Goal: Communication & Community: Ask a question

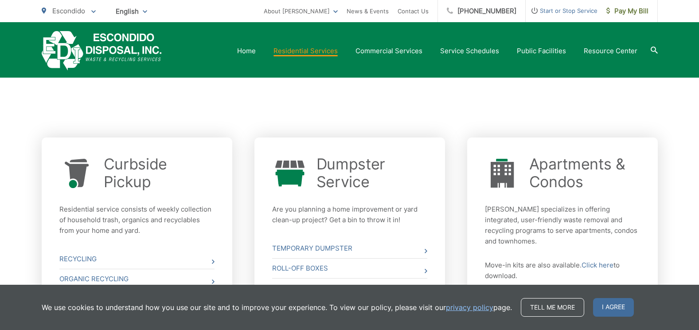
scroll to position [310, 0]
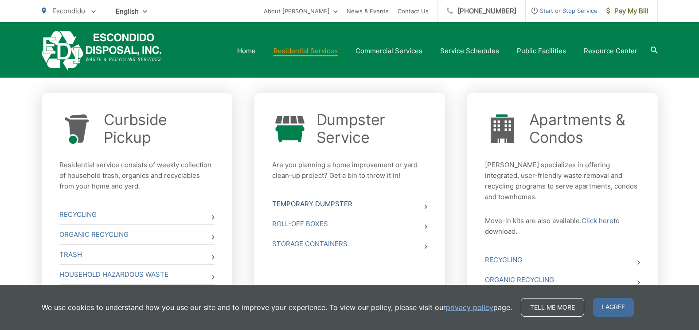
click at [322, 203] on link "Temporary Dumpster" at bounding box center [349, 204] width 155 height 20
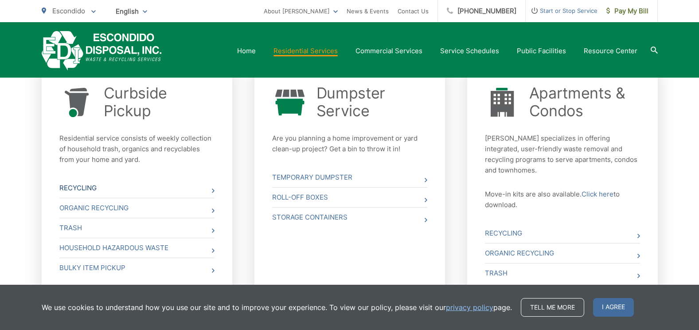
scroll to position [353, 0]
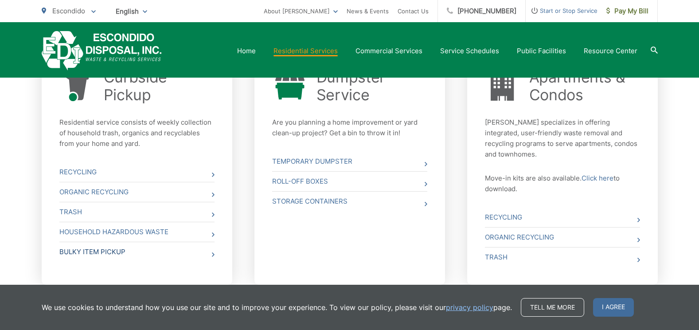
click at [95, 251] on link "Bulky Item Pickup" at bounding box center [136, 252] width 155 height 20
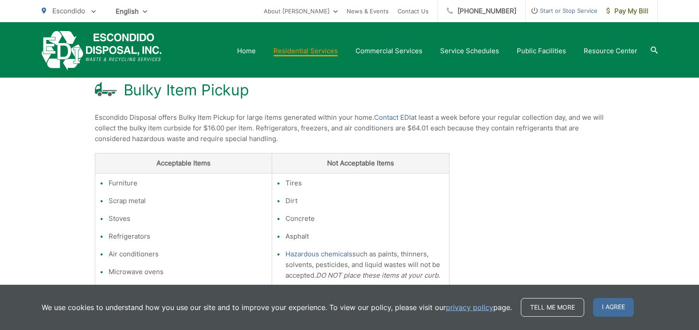
scroll to position [89, 0]
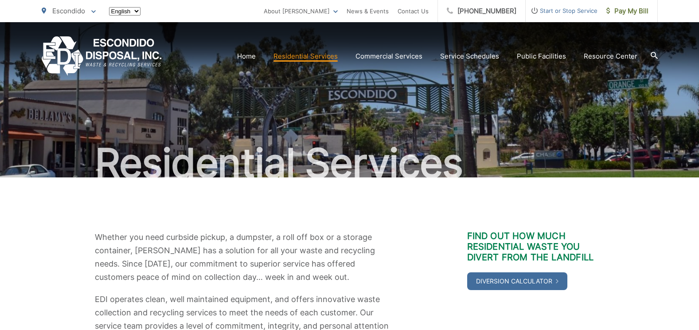
scroll to position [353, 0]
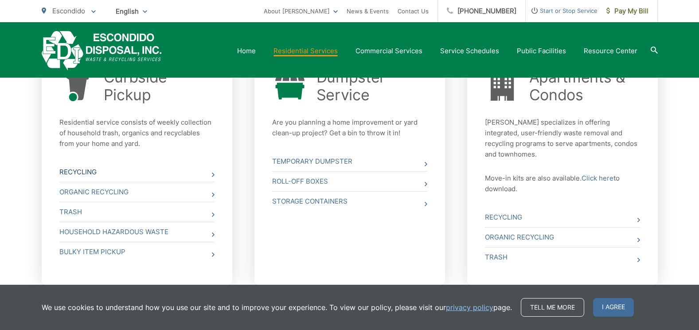
click at [81, 170] on link "Recycling" at bounding box center [136, 172] width 155 height 20
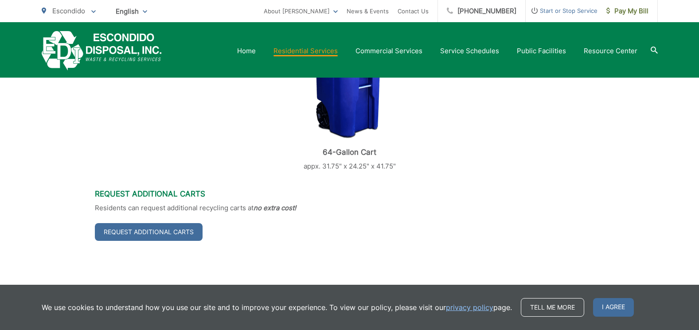
scroll to position [443, 0]
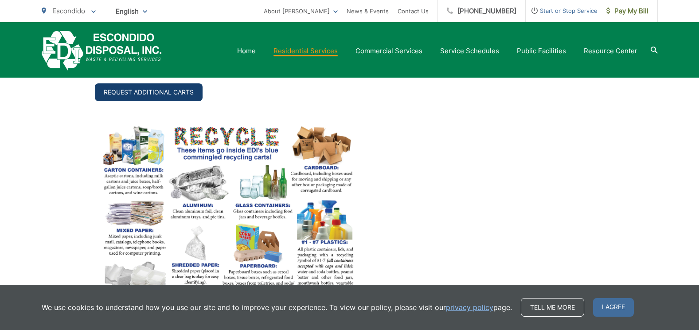
click at [166, 94] on link "Request Additional Carts" at bounding box center [149, 92] width 108 height 18
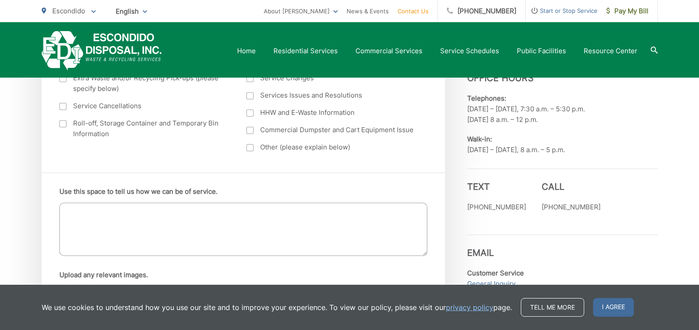
scroll to position [310, 0]
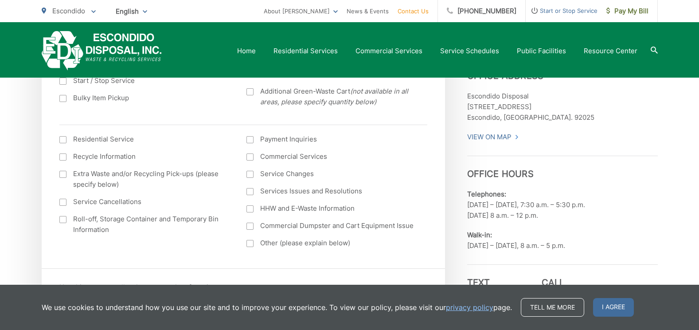
click at [62, 173] on div at bounding box center [62, 174] width 7 height 7
click at [0, 0] on input "Extra Waste and/or Recycling Pick-ups (please specify below)" at bounding box center [0, 0] width 0 height 0
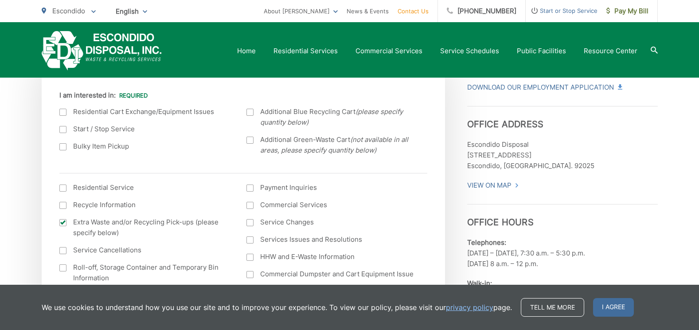
scroll to position [266, 0]
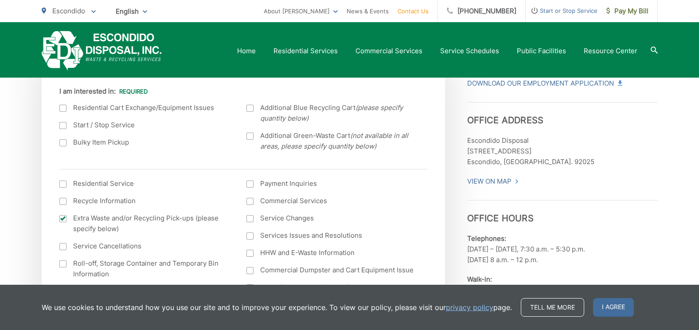
click at [250, 109] on div at bounding box center [250, 108] width 7 height 7
click at [0, 0] on input "Additional Blue Recycling Cart (please specify quantity below)" at bounding box center [0, 0] width 0 height 0
click at [64, 106] on div at bounding box center [62, 108] width 7 height 7
click at [0, 0] on input "I am interested in:" at bounding box center [0, 0] width 0 height 0
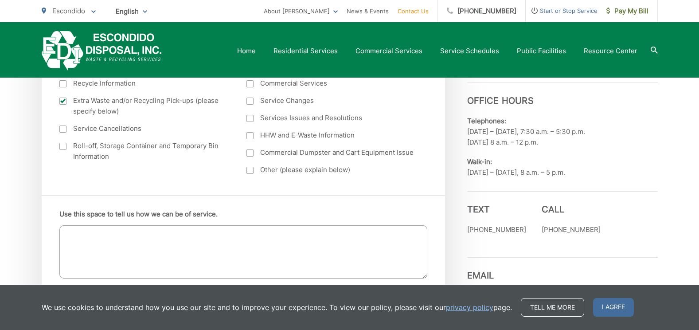
scroll to position [399, 0]
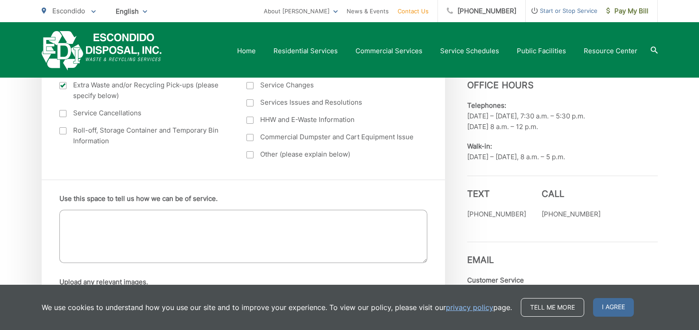
click at [109, 214] on textarea "Use this space to tell us how we can be of service." at bounding box center [243, 236] width 368 height 53
click at [226, 215] on textarea "We just mover in and would like to exchange" at bounding box center [243, 236] width 368 height 53
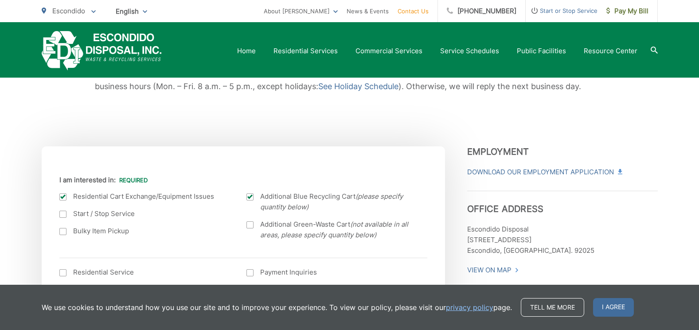
scroll to position [355, 0]
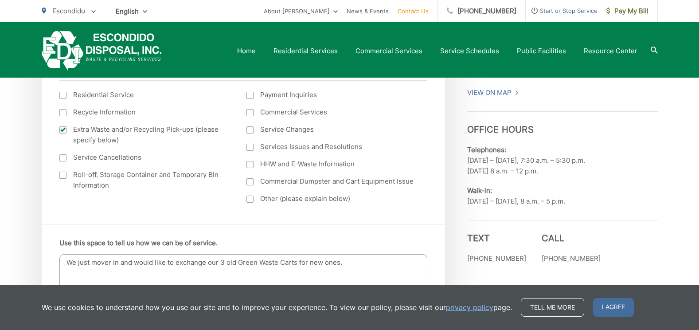
click at [110, 263] on textarea "We just mover in and would like to exchange our 3 old Green Waste Carts for new…" at bounding box center [243, 280] width 368 height 53
click at [353, 262] on textarea "We just move in and would like to exchange our 3 old Green Waste Carts for new …" at bounding box center [243, 280] width 368 height 53
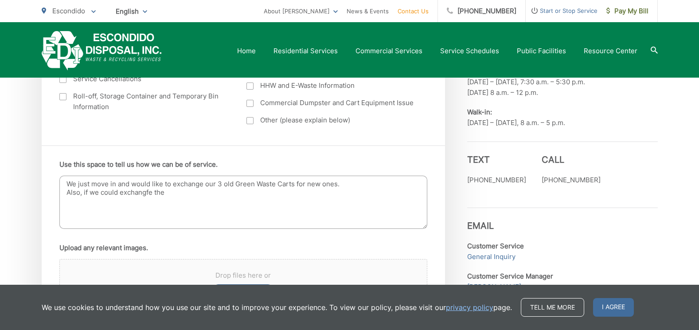
scroll to position [443, 0]
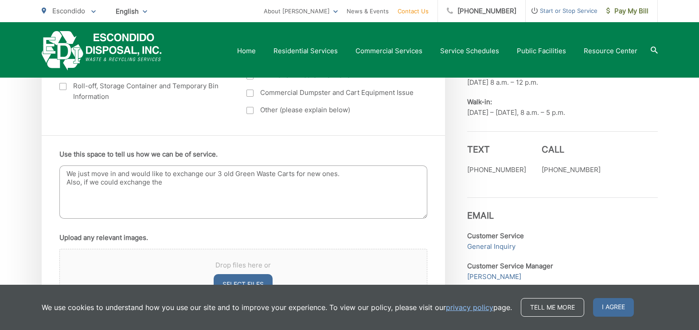
click at [176, 184] on textarea "We just move in and would like to exchange our 3 old Green Waste Carts for new …" at bounding box center [243, 191] width 368 height 53
click at [288, 186] on textarea "We just move in and would like to exchange our 3 old Green Waste Carts for new …" at bounding box center [243, 191] width 368 height 53
drag, startPoint x: 203, startPoint y: 193, endPoint x: 213, endPoint y: 196, distance: 10.7
click at [209, 194] on textarea "We just move in and would like to exchange our 3 old Green Waste Carts for new …" at bounding box center [243, 191] width 368 height 53
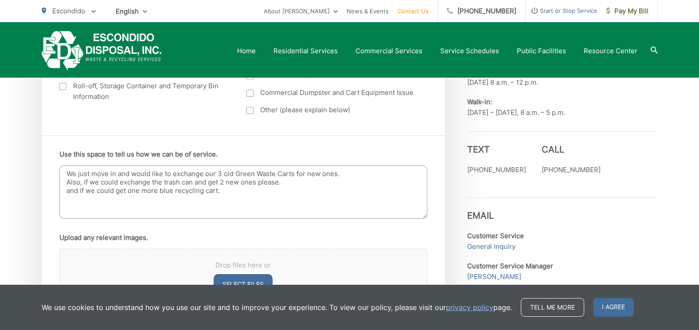
drag, startPoint x: 162, startPoint y: 182, endPoint x: 173, endPoint y: 182, distance: 11.1
click at [165, 182] on textarea "We just move in and would like to exchange our 3 old Green Waste Carts for new …" at bounding box center [243, 191] width 368 height 53
click at [234, 192] on textarea "We just move in and would like to exchange our 3 old Green Waste Carts for new …" at bounding box center [243, 191] width 368 height 53
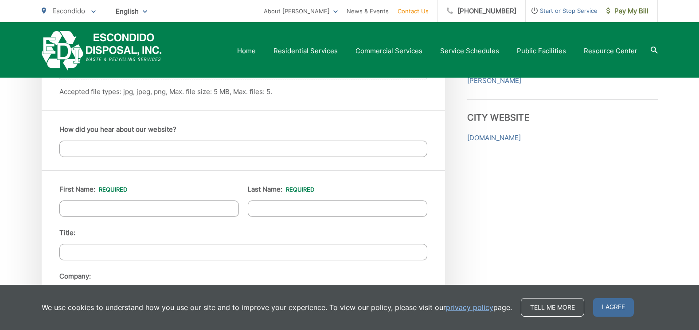
scroll to position [709, 0]
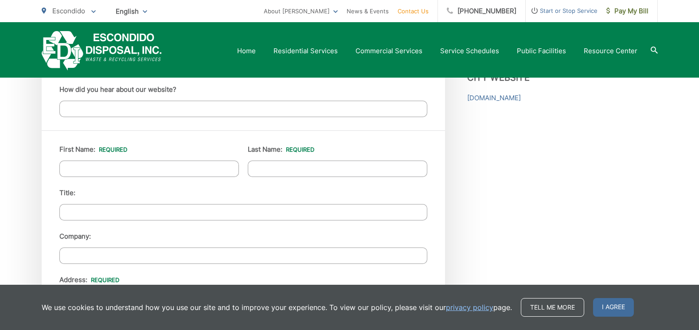
type textarea "We just move in and would like to exchange our 3 old Green Waste Carts for new …"
click at [103, 166] on input "First Name: *" at bounding box center [149, 169] width 180 height 16
type input "Mike"
type input "Setili"
type input "1015 Vereda Callada"
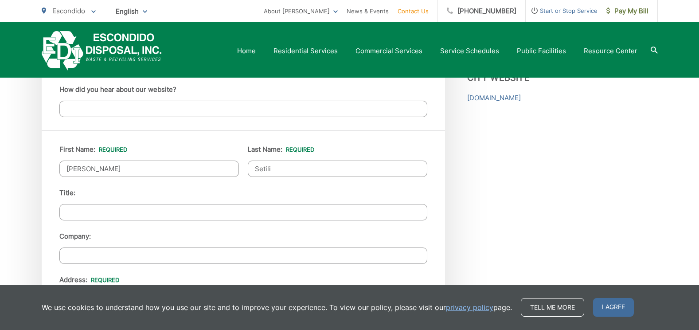
type input "ESCONDIDO"
type input "92029"
type input "8583549535"
type input "mset3906@gmail.com"
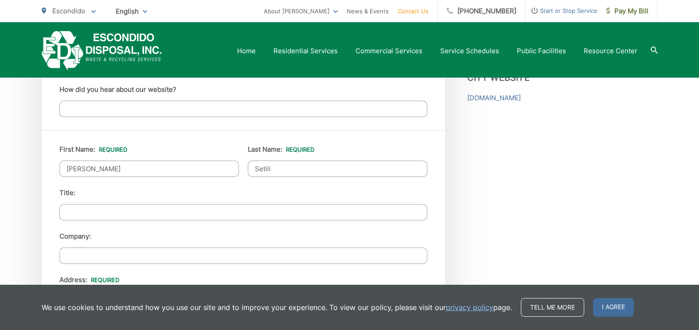
type input "(858) 354-9535"
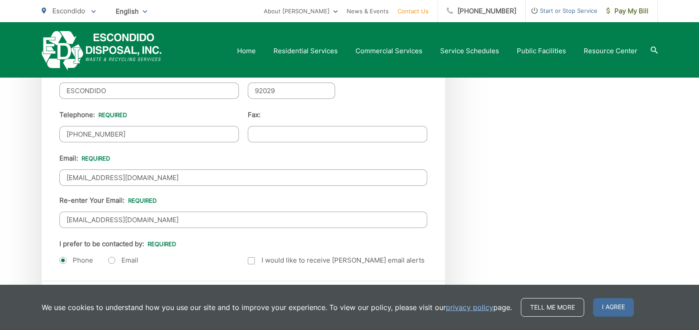
scroll to position [1020, 0]
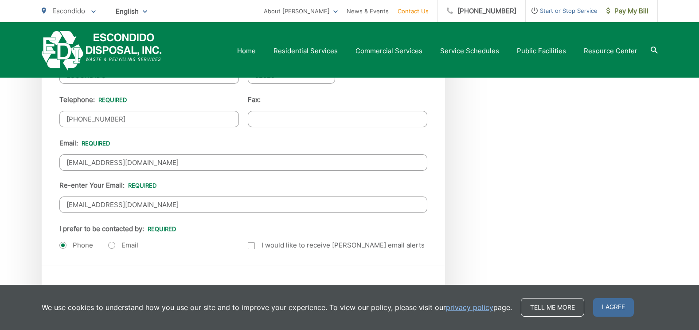
click at [110, 246] on label "Email" at bounding box center [123, 245] width 30 height 9
radio input "true"
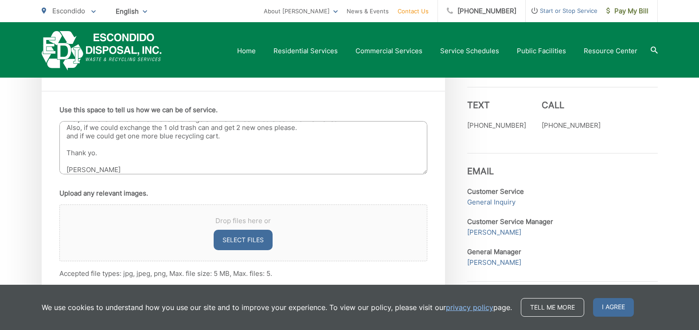
scroll to position [0, 0]
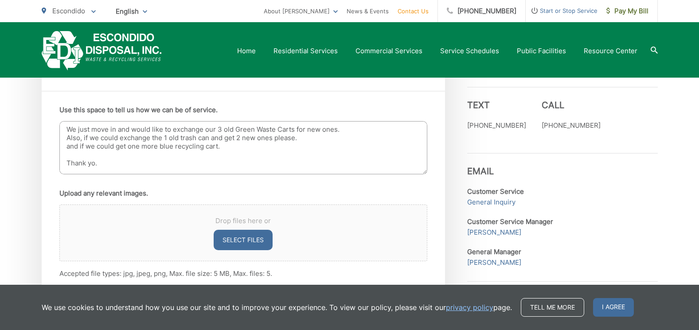
click at [235, 131] on textarea "We just move in and would like to exchange our 3 old Green Waste Carts for new …" at bounding box center [243, 147] width 368 height 53
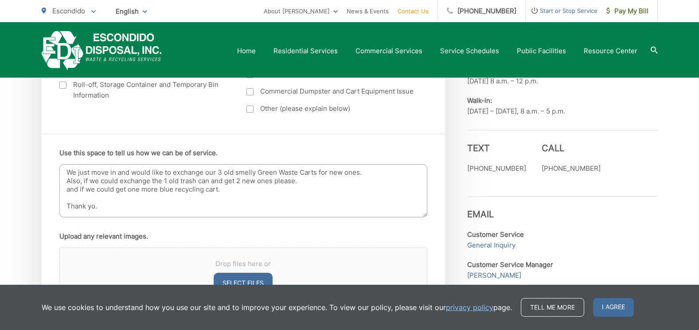
scroll to position [443, 0]
click at [372, 178] on textarea "We just move in and would like to exchange our 3 old smelly Green Waste Carts f…" at bounding box center [243, 191] width 368 height 53
click at [368, 176] on textarea "We just move in and would like to exchange our 3 old smelly Green Waste Carts f…" at bounding box center [243, 191] width 368 height 53
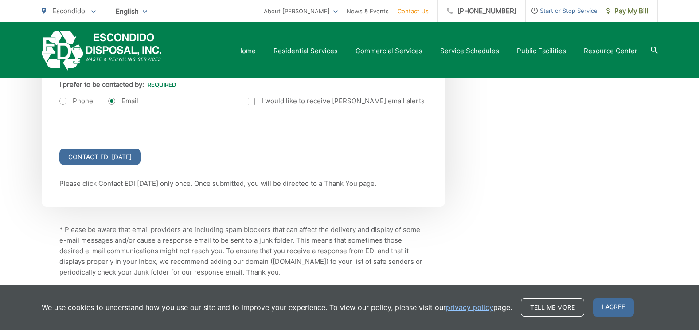
scroll to position [1197, 0]
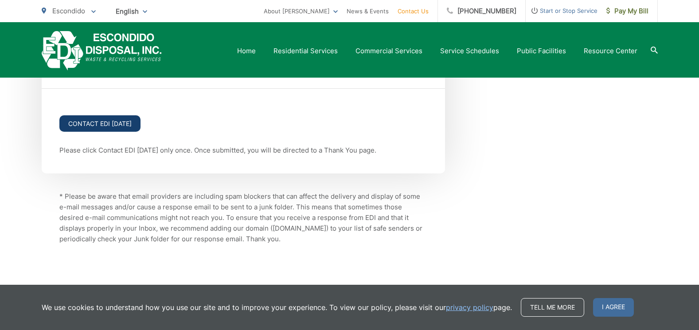
type textarea "We just move in and would like to exchange our 3 old smelly Green Waste Carts f…"
click at [90, 122] on input "Contact EDI Today" at bounding box center [99, 123] width 81 height 16
